Goal: Check status: Check status

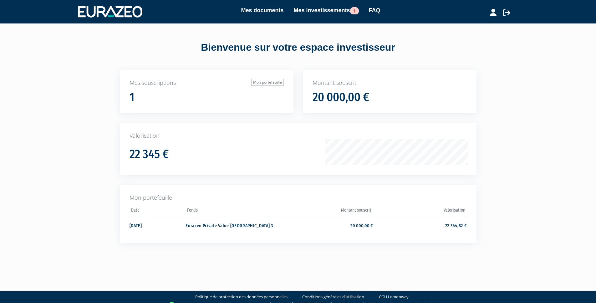
click at [190, 158] on div "22 345 €" at bounding box center [230, 151] width 202 height 17
click at [337, 224] on td "20 000,00 €" at bounding box center [325, 225] width 93 height 17
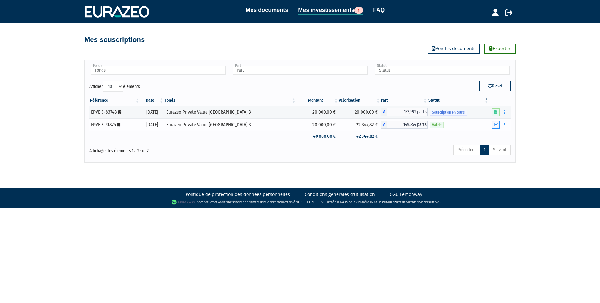
click at [496, 125] on icon "button" at bounding box center [496, 125] width 4 height 4
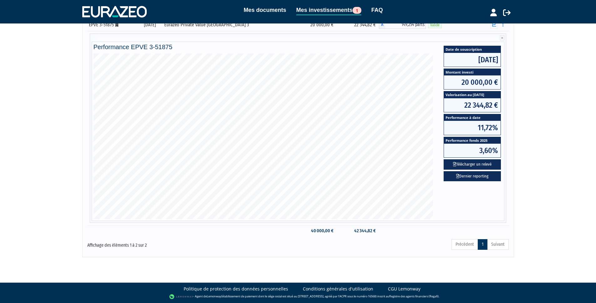
scroll to position [12, 0]
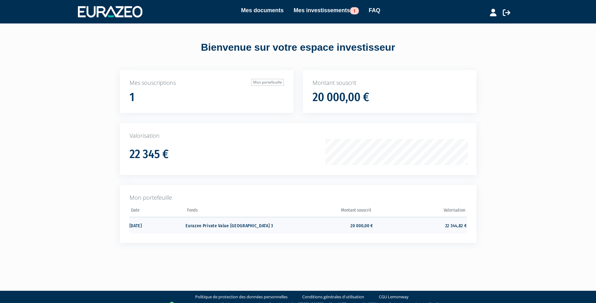
click at [209, 227] on td "Eurazeo Private Value [GEOGRAPHIC_DATA] 3" at bounding box center [231, 225] width 93 height 17
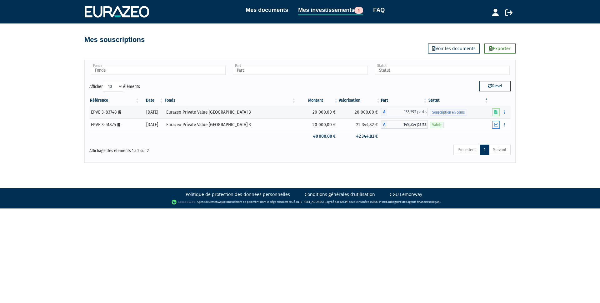
click at [496, 125] on icon "button" at bounding box center [496, 125] width 4 height 4
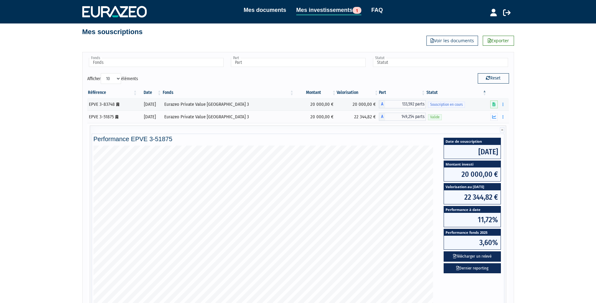
scroll to position [100, 0]
